Goal: Task Accomplishment & Management: Use online tool/utility

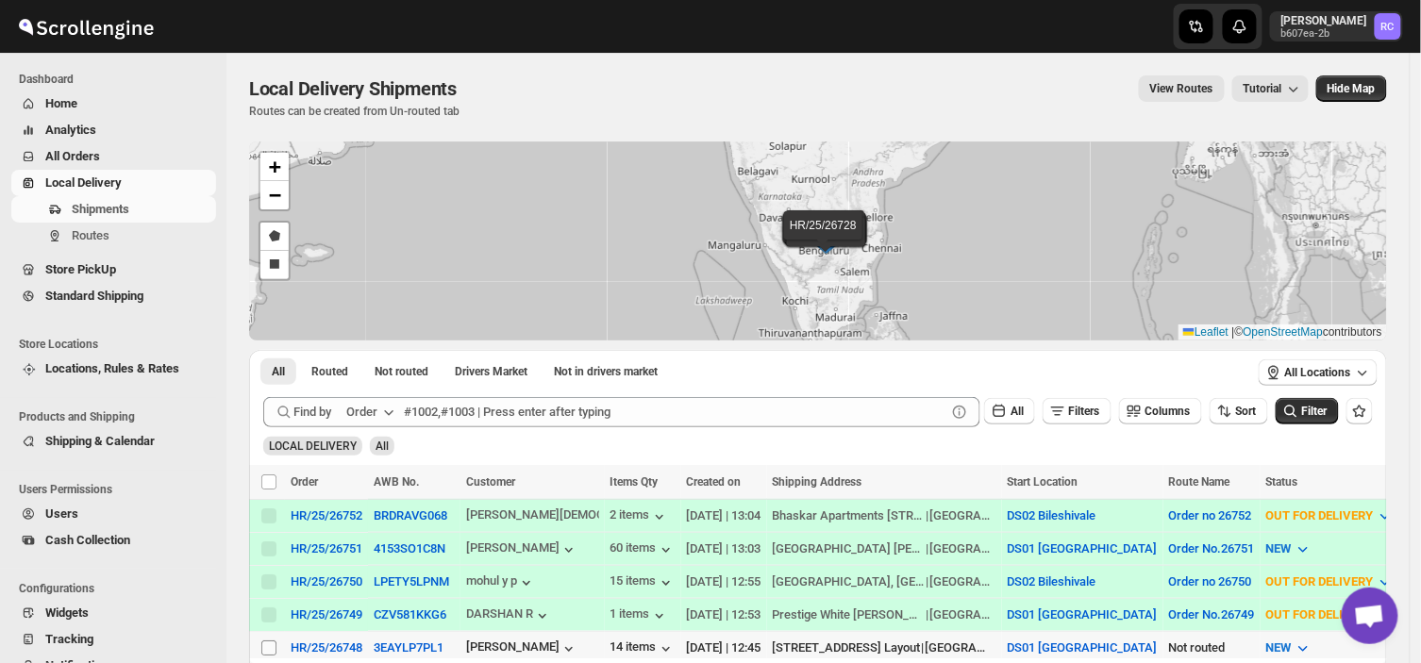
click at [269, 642] on input "Select shipment" at bounding box center [268, 648] width 15 height 15
checkbox input "true"
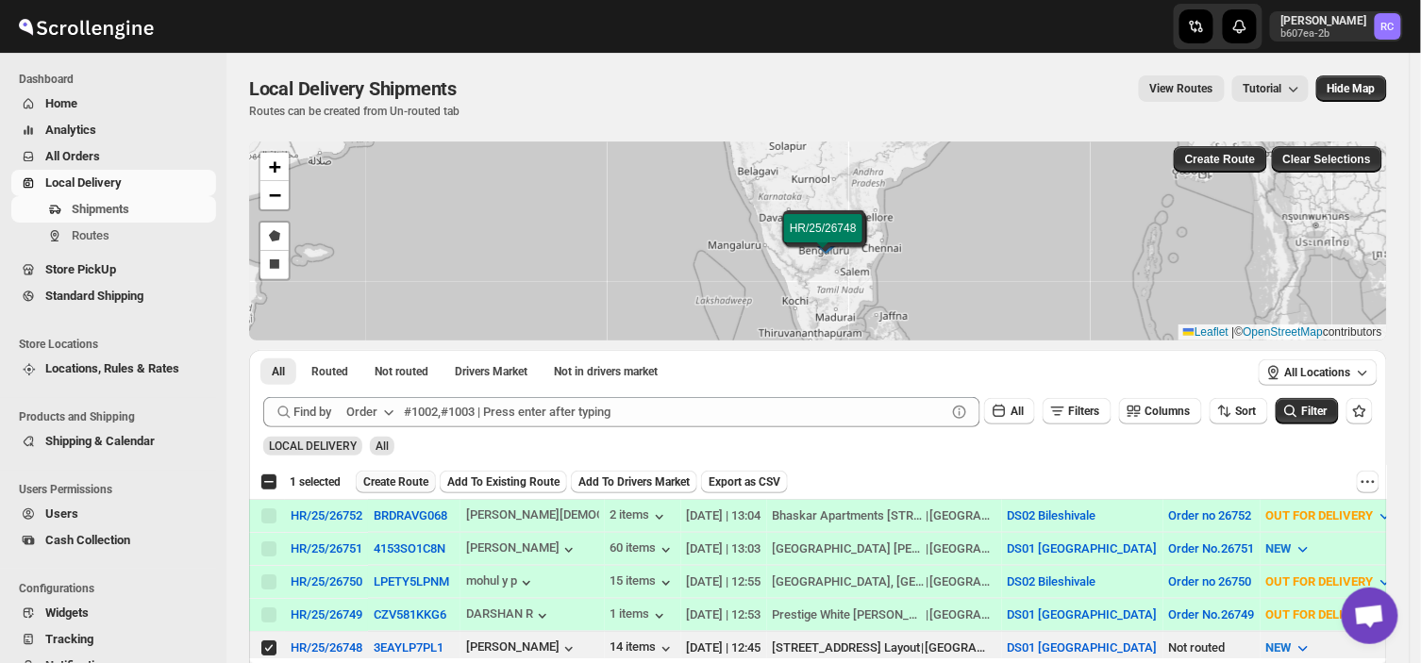
click at [388, 478] on span "Create Route" at bounding box center [395, 482] width 65 height 15
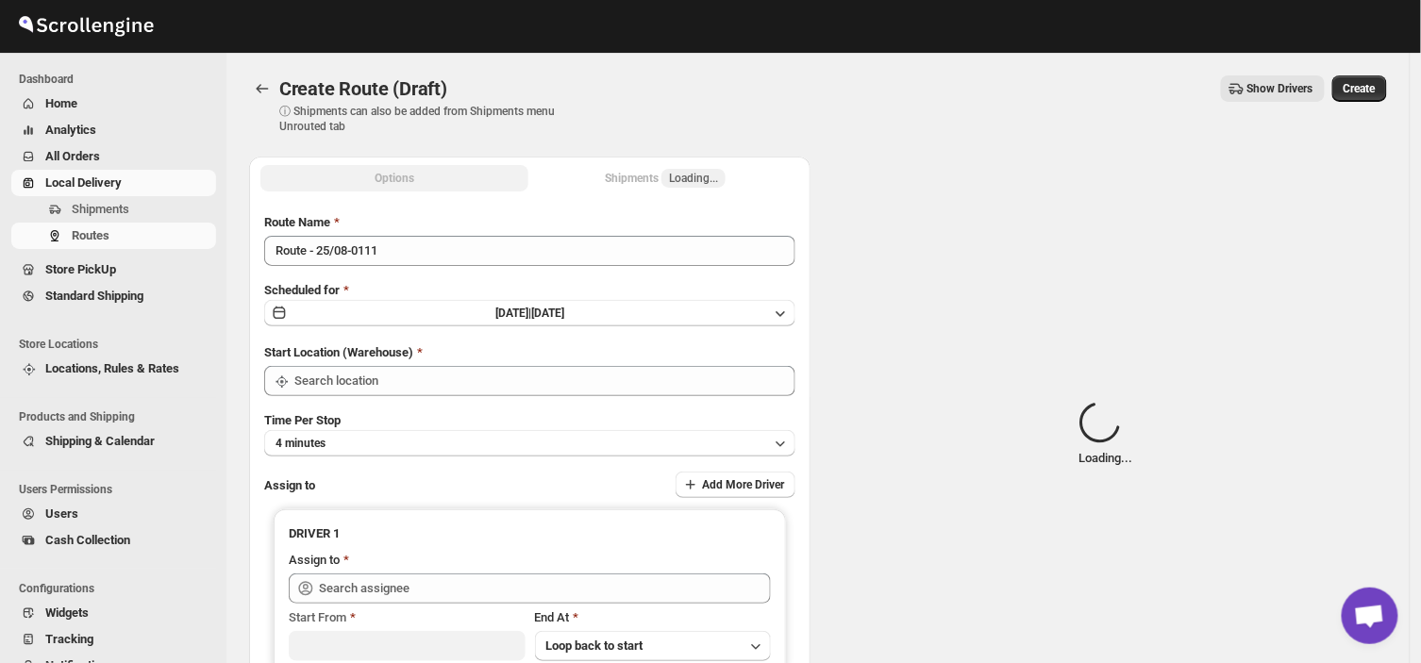
type input "DS01 [GEOGRAPHIC_DATA]"
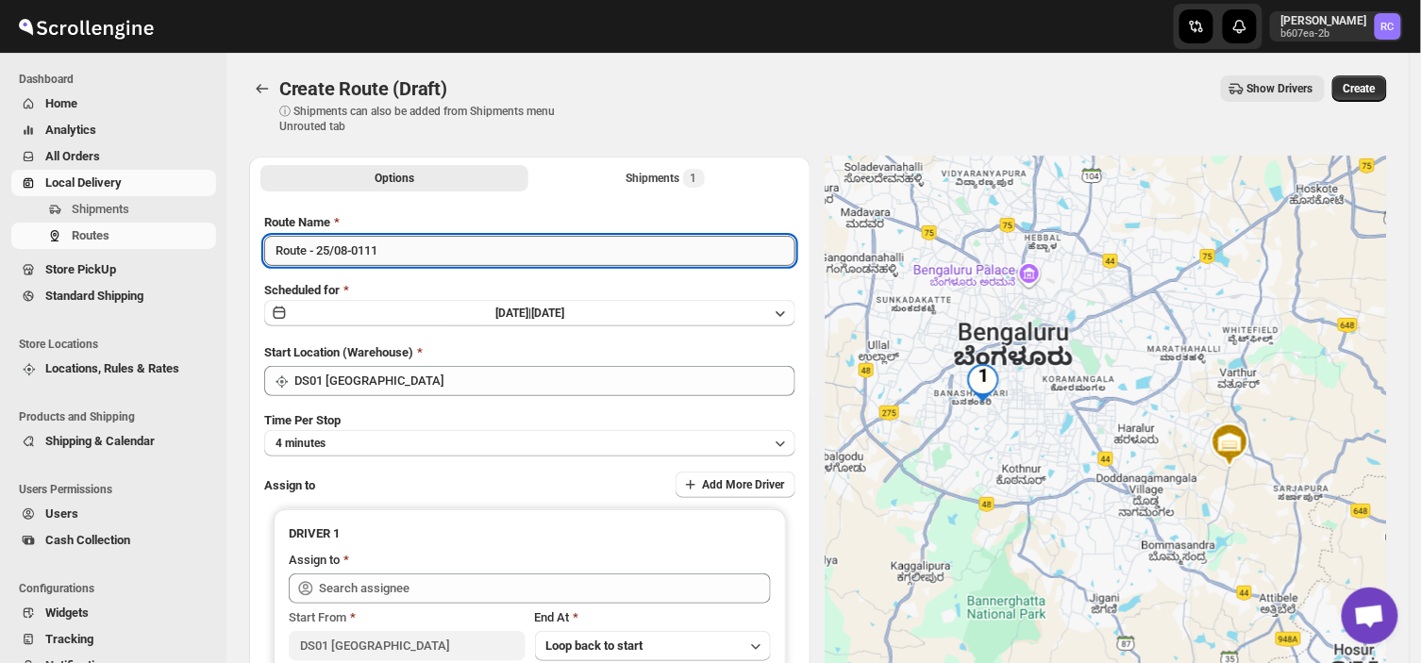
click at [399, 246] on input "Route - 25/08-0111" at bounding box center [529, 251] width 531 height 30
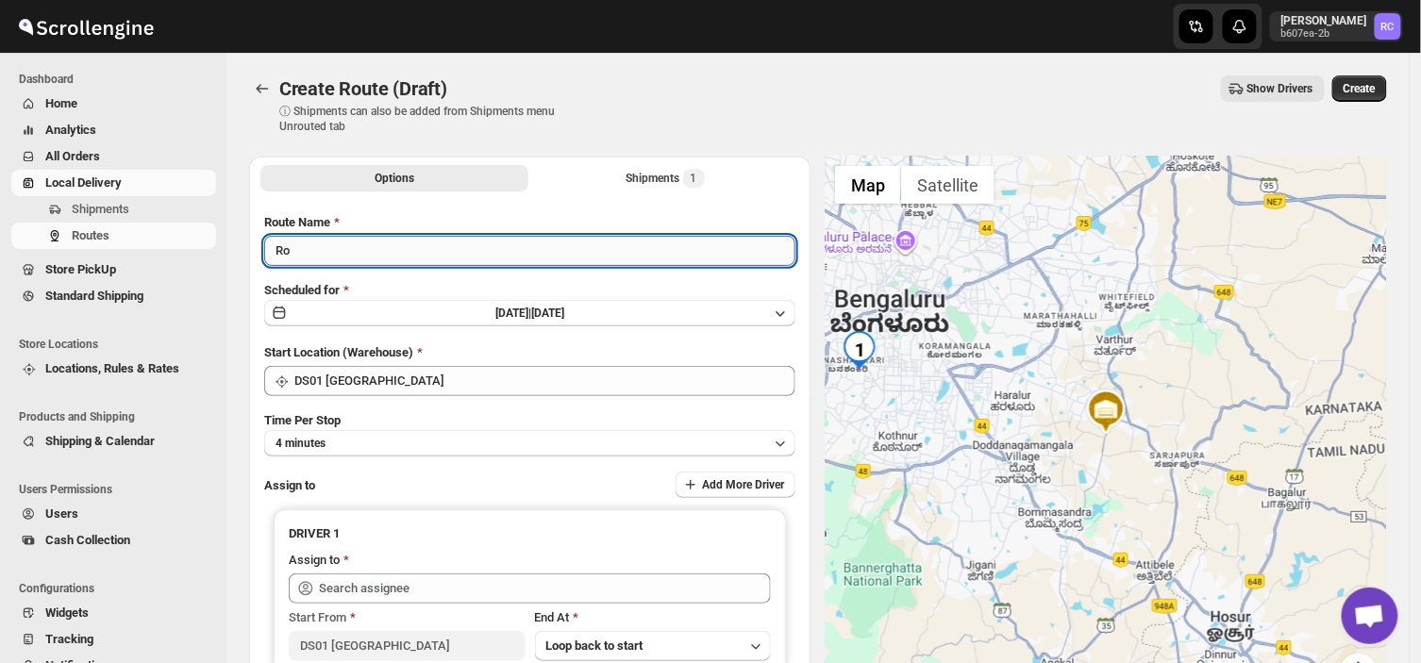
type input "R"
type input "0rder no 26748"
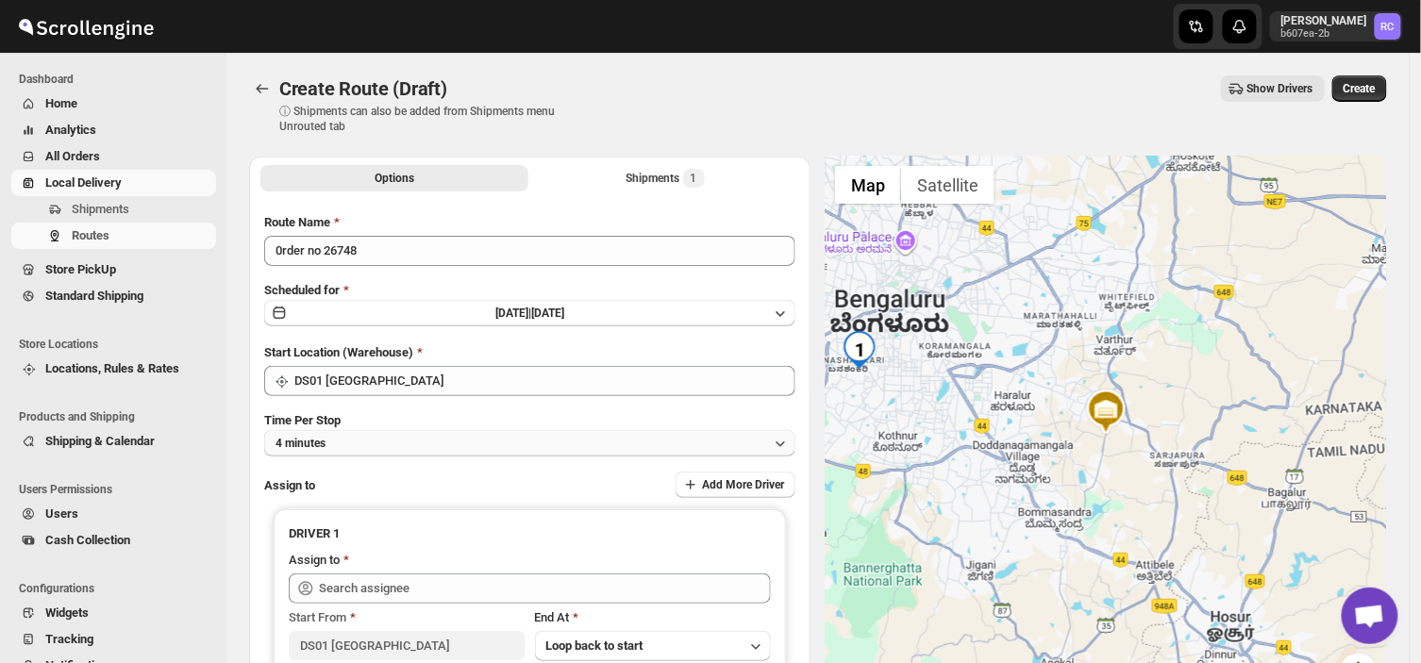
click at [385, 439] on button "4 minutes" at bounding box center [529, 443] width 531 height 26
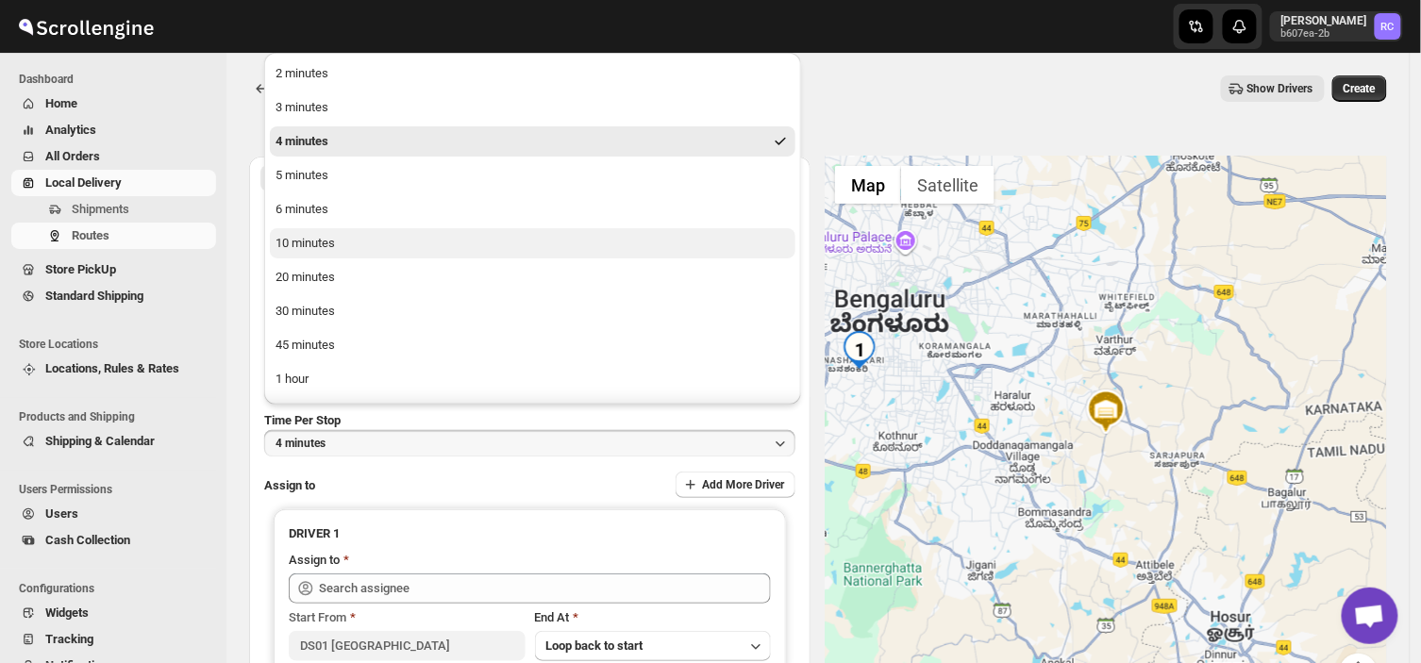
click at [307, 245] on div "10 minutes" at bounding box center [304, 243] width 59 height 19
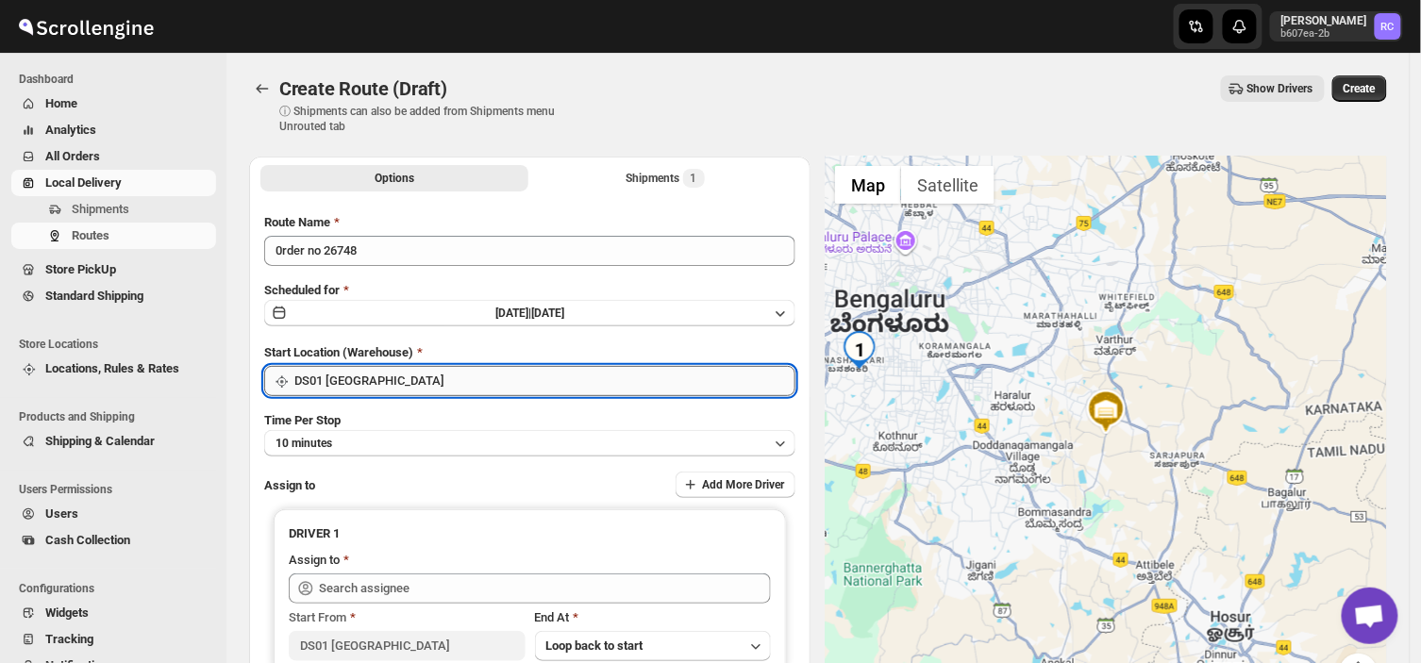
click at [375, 377] on input "DS01 [GEOGRAPHIC_DATA]" at bounding box center [544, 381] width 501 height 30
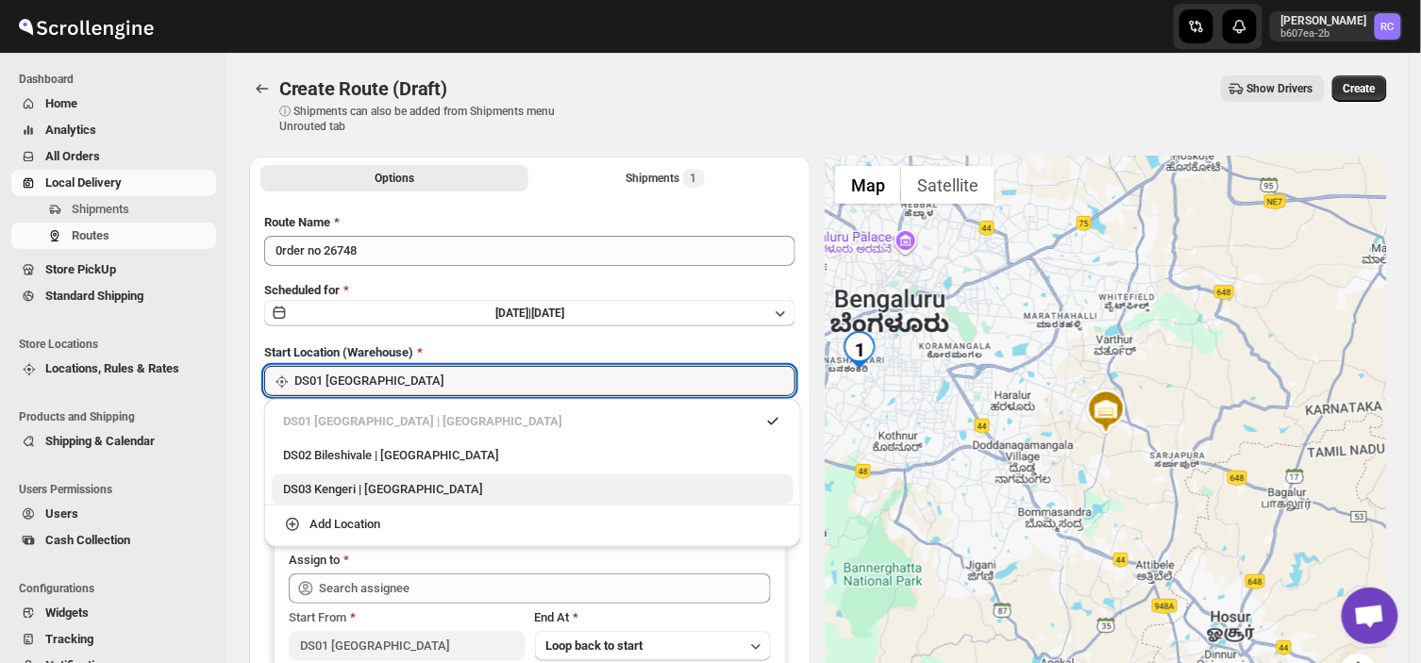
click at [296, 491] on div "DS03 Kengeri | [GEOGRAPHIC_DATA]" at bounding box center [532, 489] width 499 height 19
type input "DS03 Kengeri"
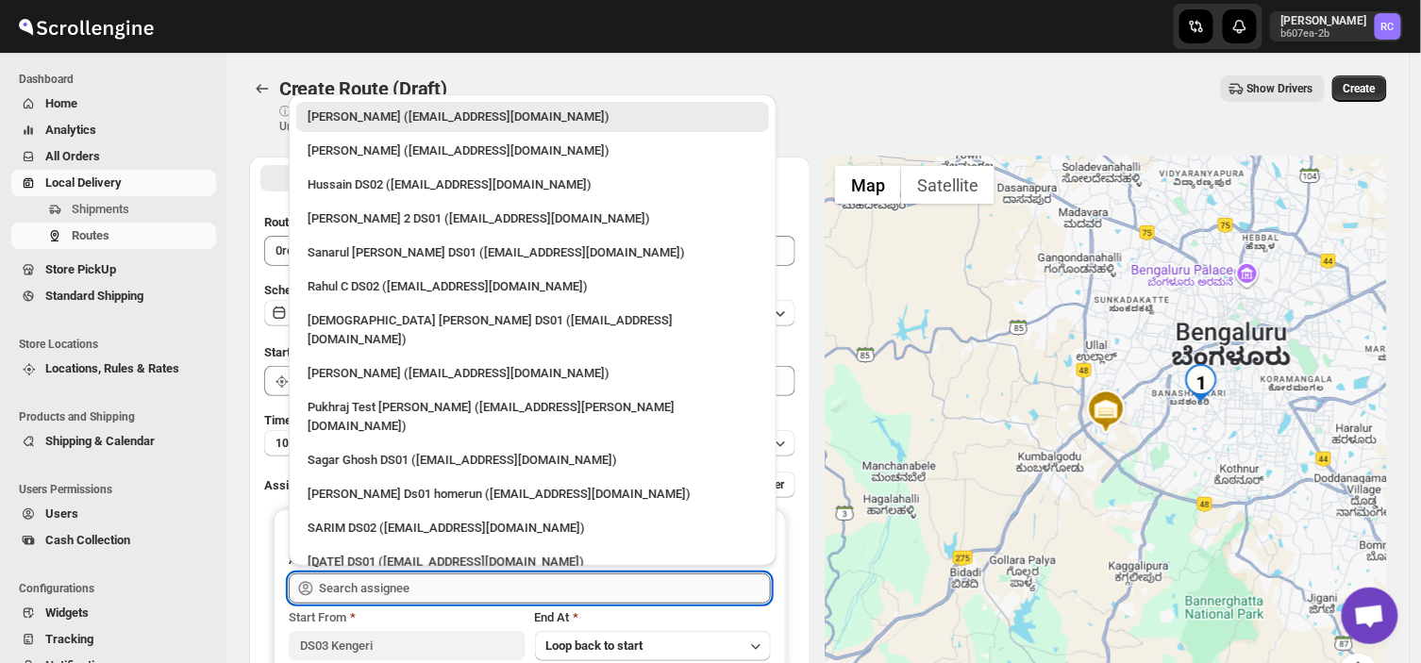
click at [467, 591] on input "text" at bounding box center [545, 589] width 452 height 30
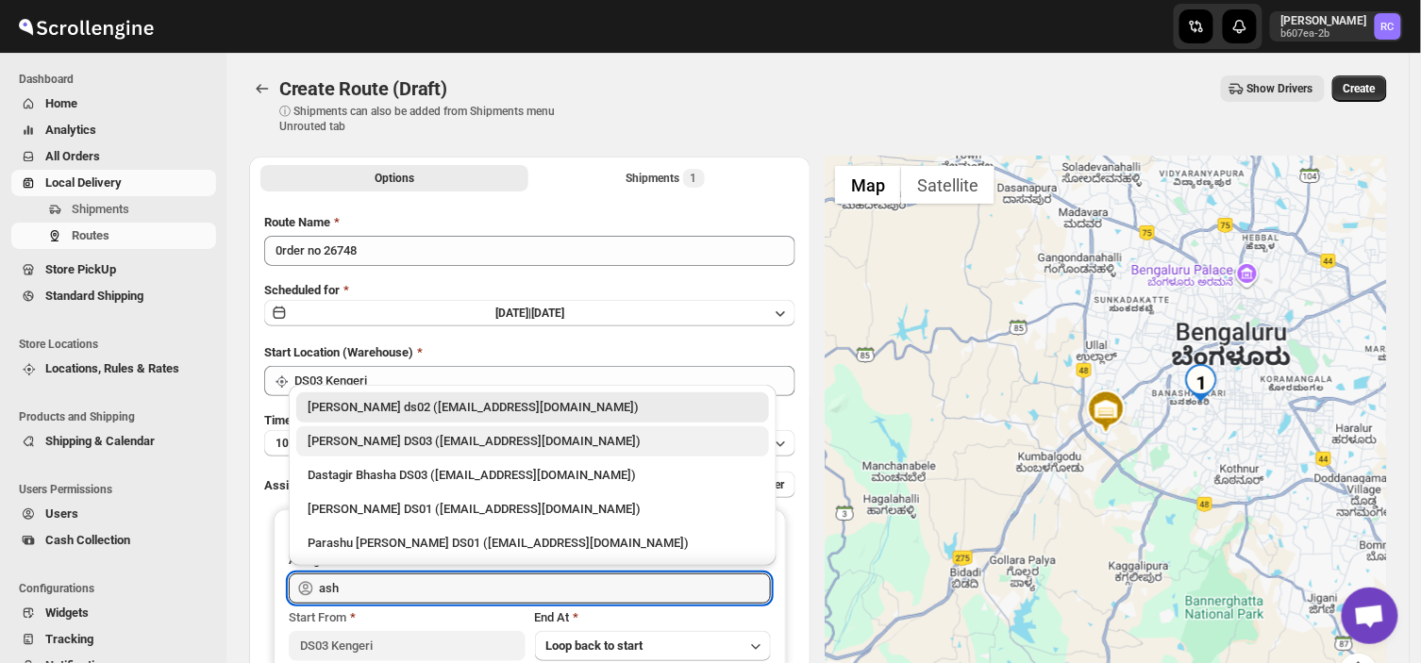
click at [353, 432] on div "[PERSON_NAME] DS03 ([EMAIL_ADDRESS][DOMAIN_NAME])" at bounding box center [533, 441] width 450 height 19
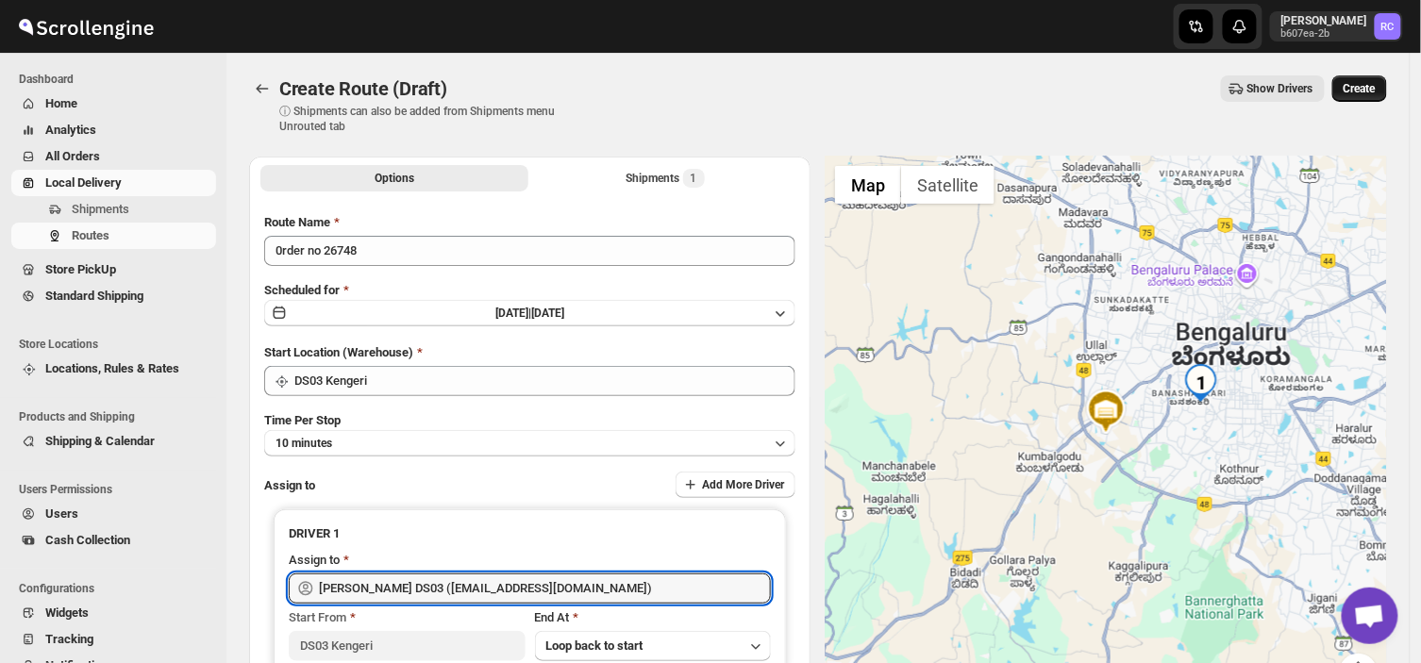
type input "[PERSON_NAME] DS03 ([EMAIL_ADDRESS][DOMAIN_NAME])"
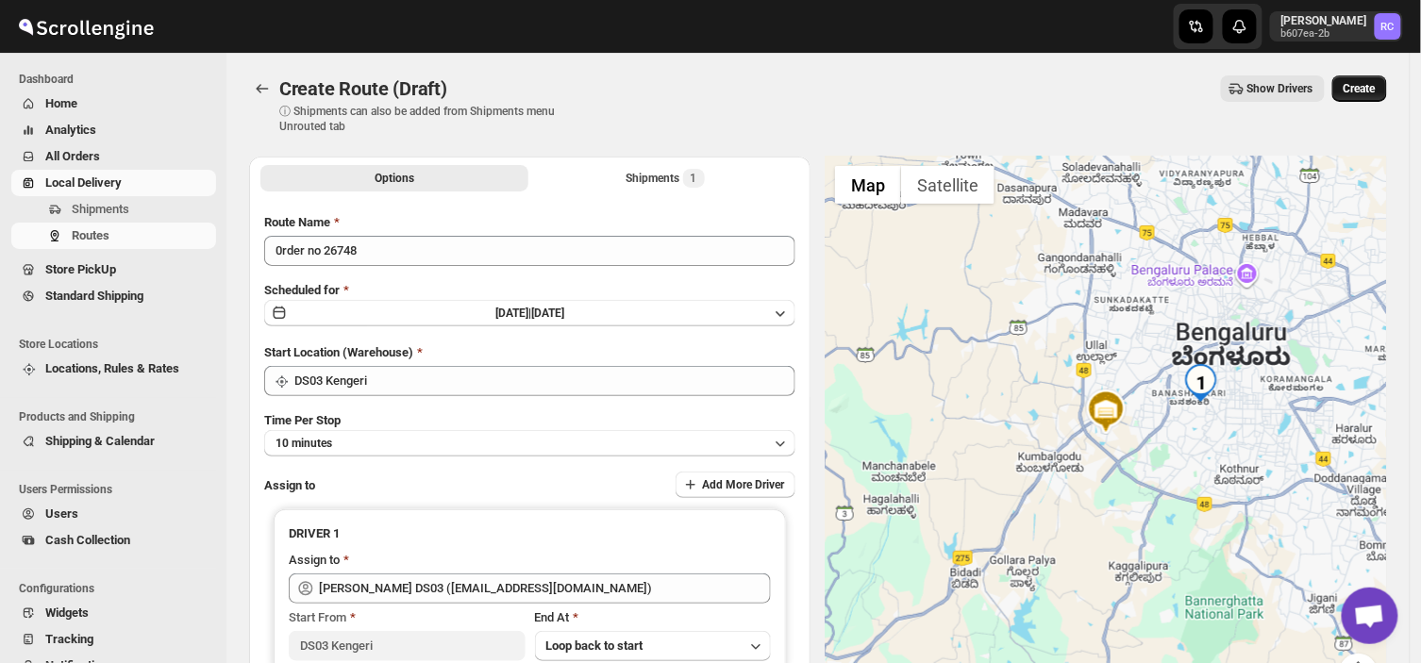
click at [1369, 87] on span "Create" at bounding box center [1359, 88] width 32 height 15
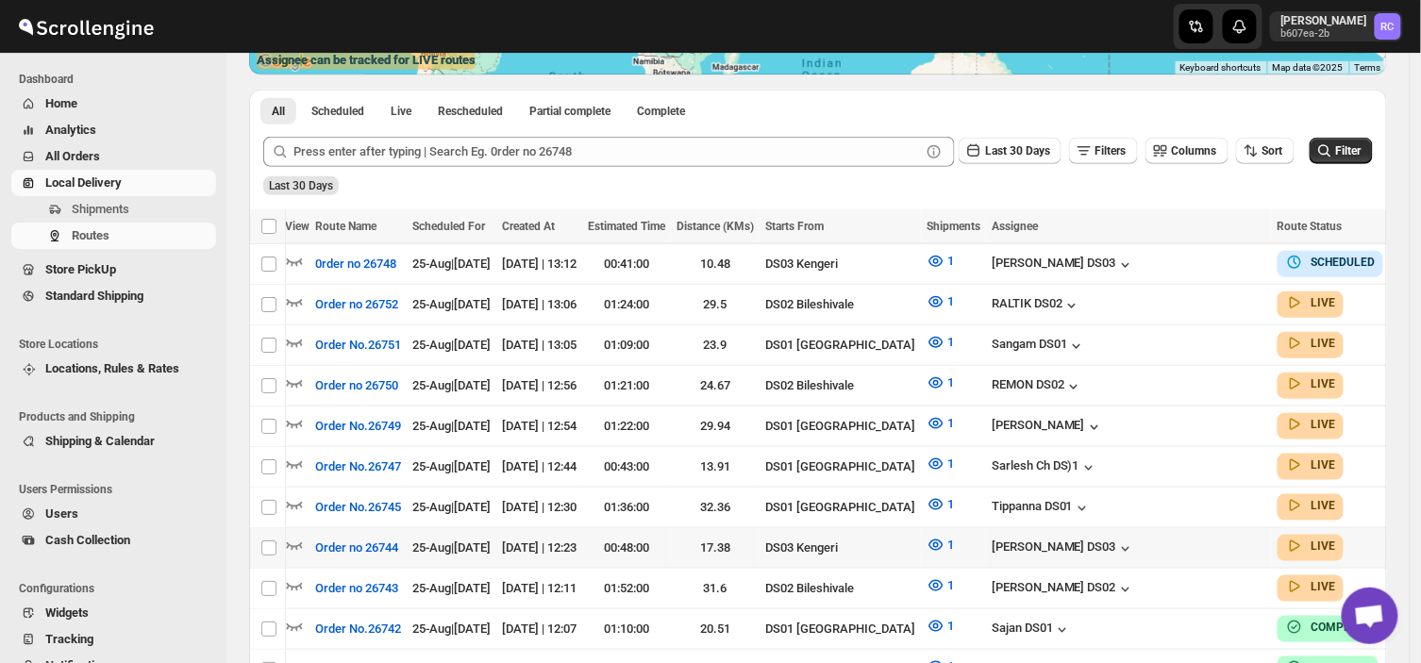
scroll to position [0, 6]
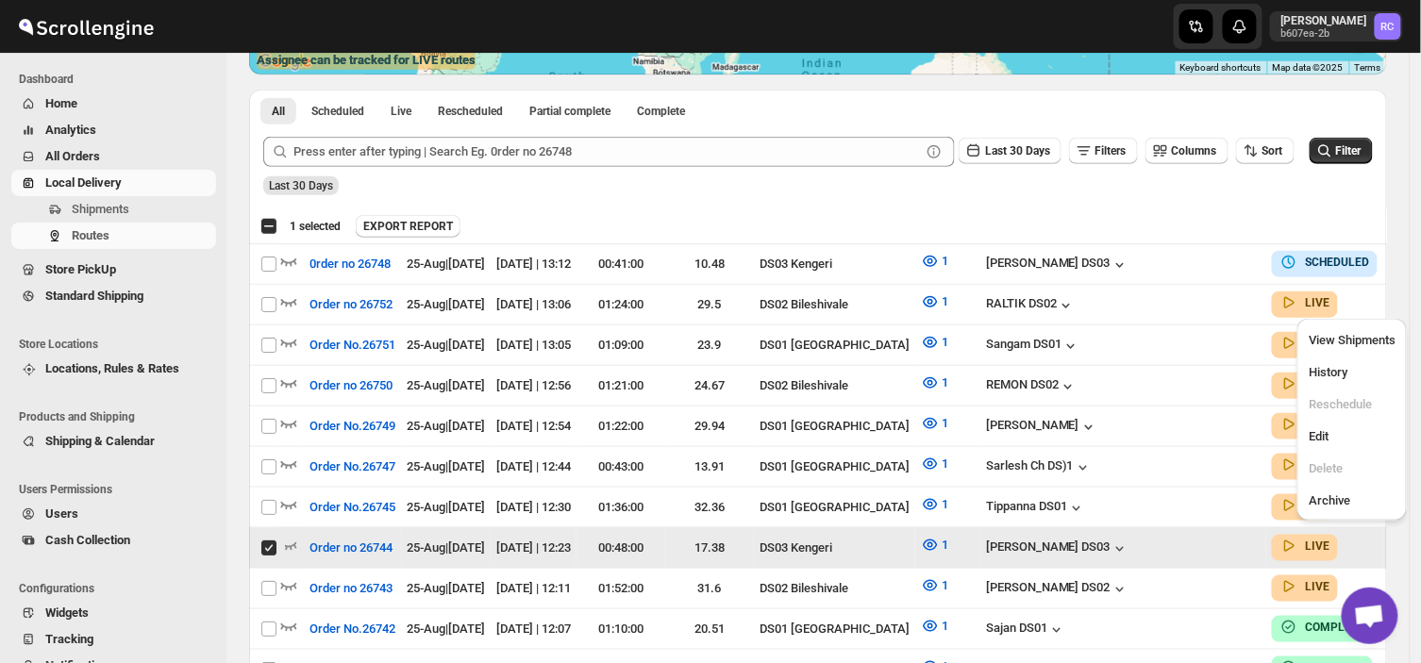
scroll to position [0, 0]
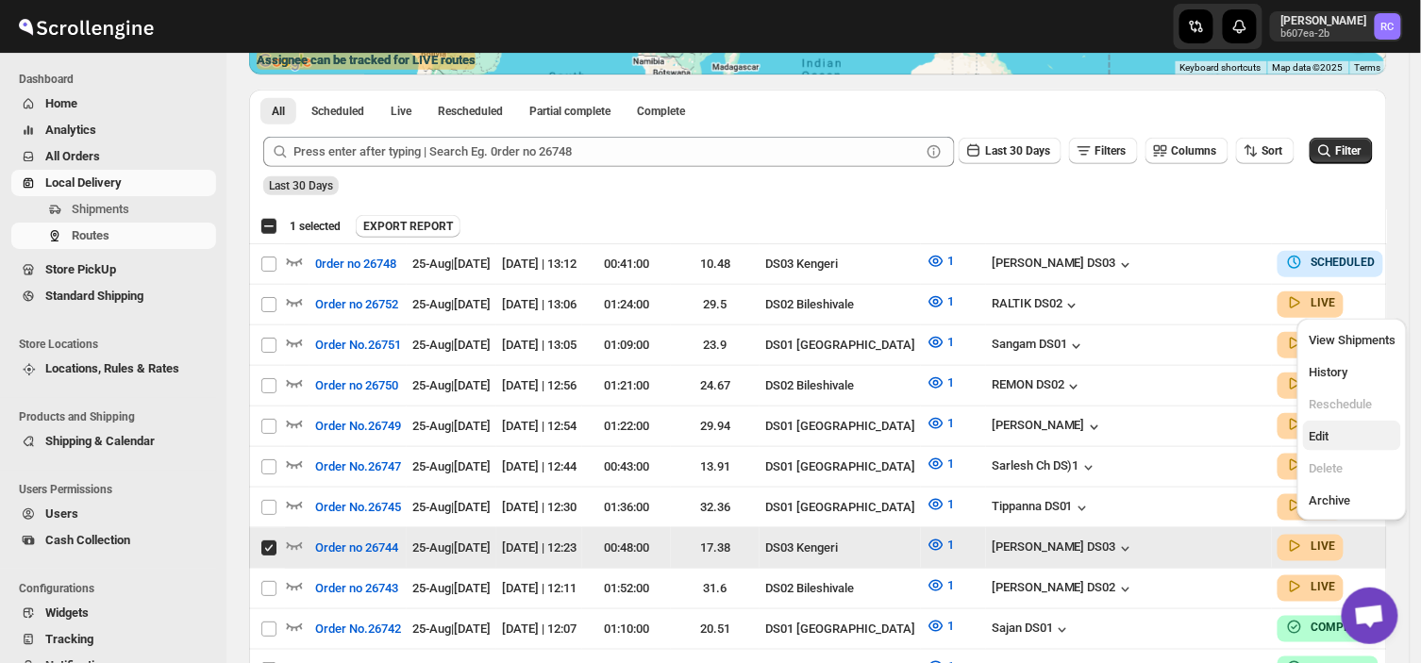
click at [1322, 432] on span "Edit" at bounding box center [1318, 436] width 20 height 14
checkbox input "false"
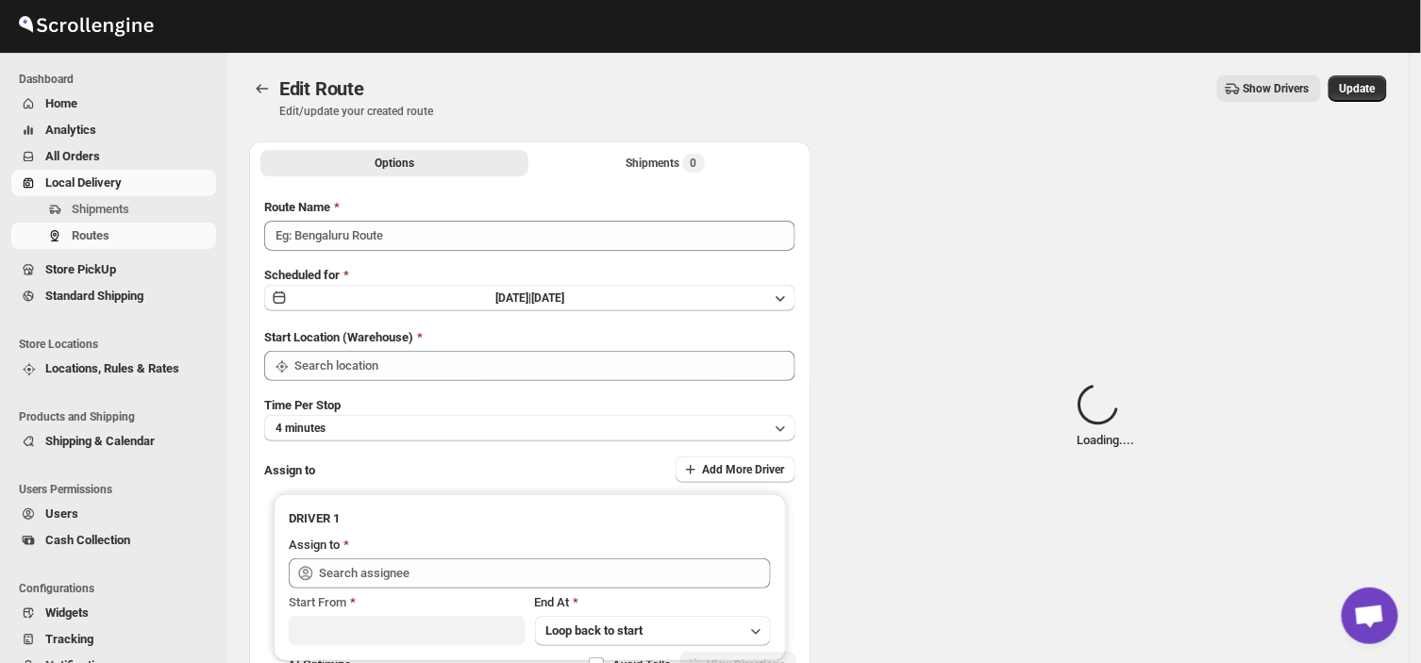
type input "Order no 26744"
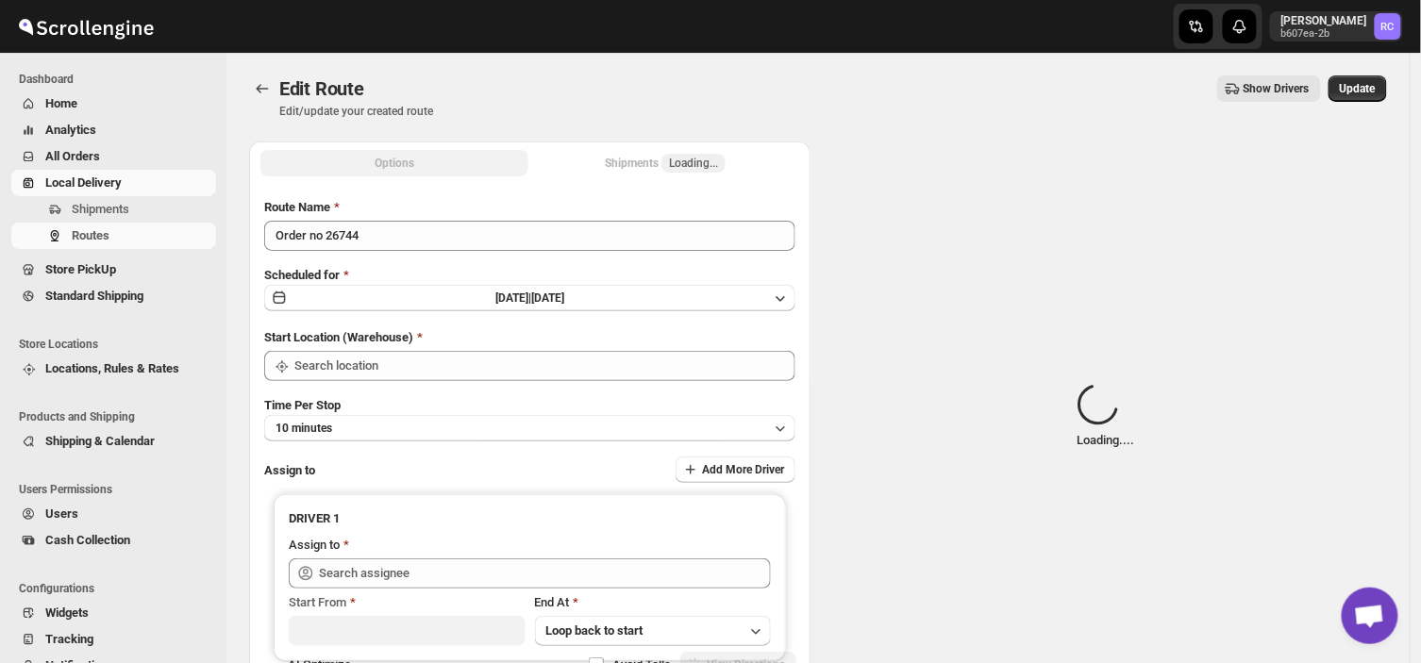
type input "DS03 Kengeri"
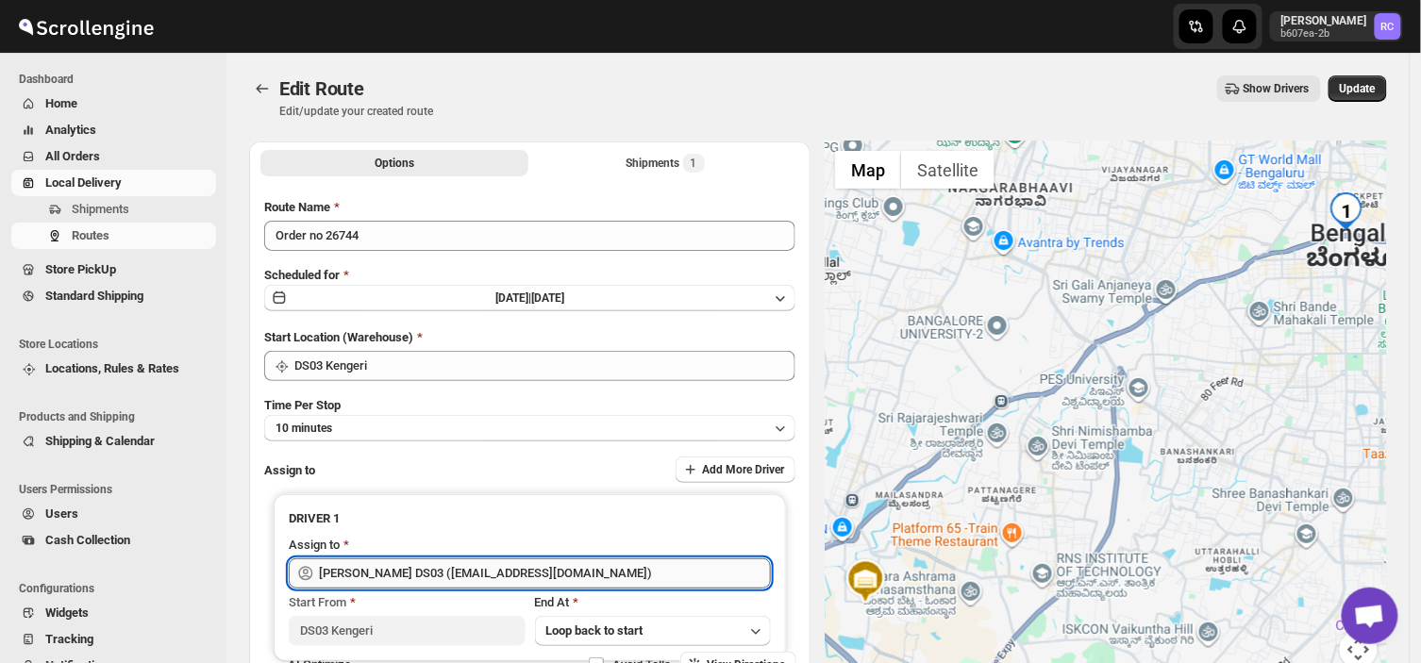
click at [538, 574] on input "[PERSON_NAME] DS03 ([EMAIL_ADDRESS][DOMAIN_NAME])" at bounding box center [545, 573] width 452 height 30
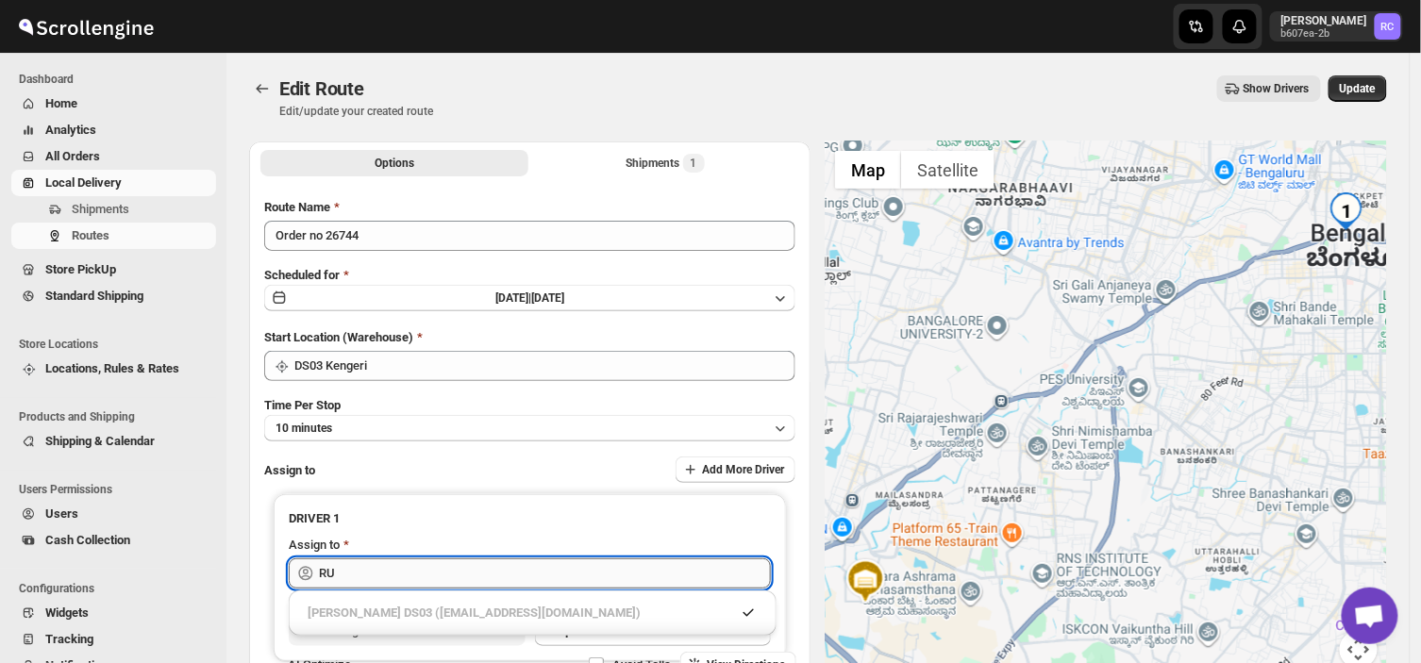
type input "R"
type input "rub"
